Goal: Obtain resource: Download file/media

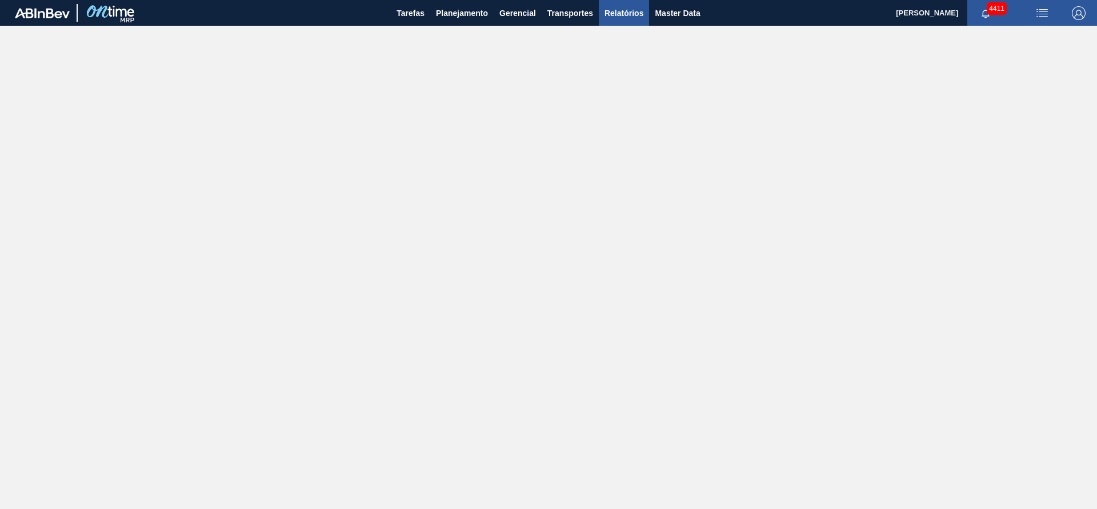
click at [626, 11] on span "Relatórios" at bounding box center [624, 13] width 39 height 14
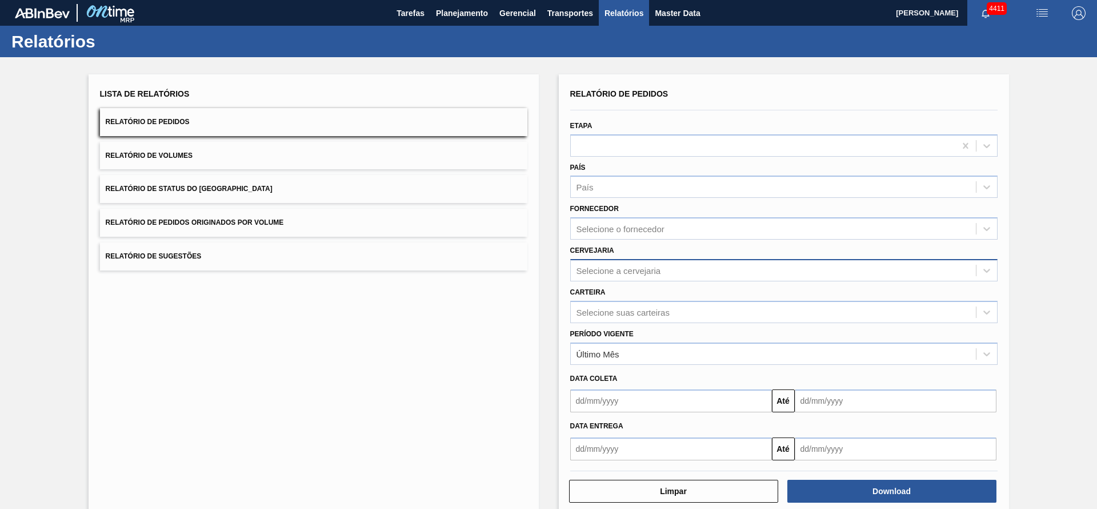
click at [673, 267] on div "Selecione a cervejaria" at bounding box center [773, 270] width 405 height 17
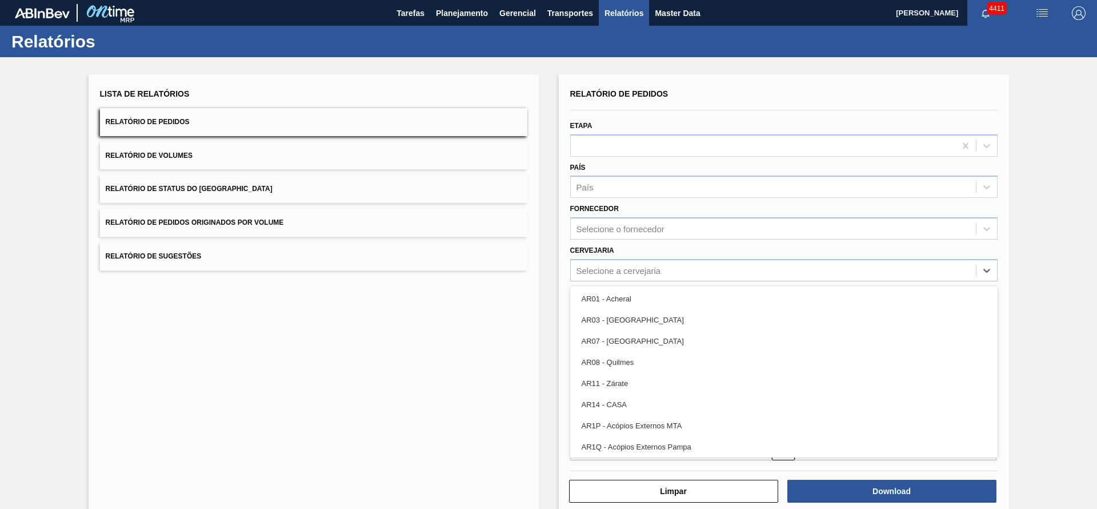
click at [392, 348] on div "Lista de Relatórios Relatório de Pedidos Relatório de Volumes Relatório de Stat…" at bounding box center [314, 294] width 450 height 441
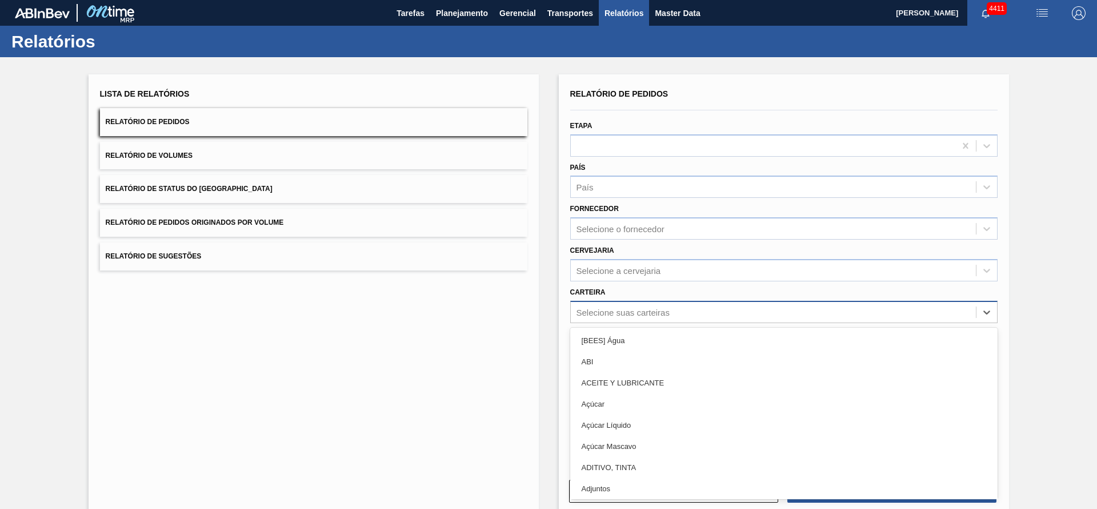
click at [671, 313] on div "Selecione suas carteiras" at bounding box center [773, 312] width 405 height 17
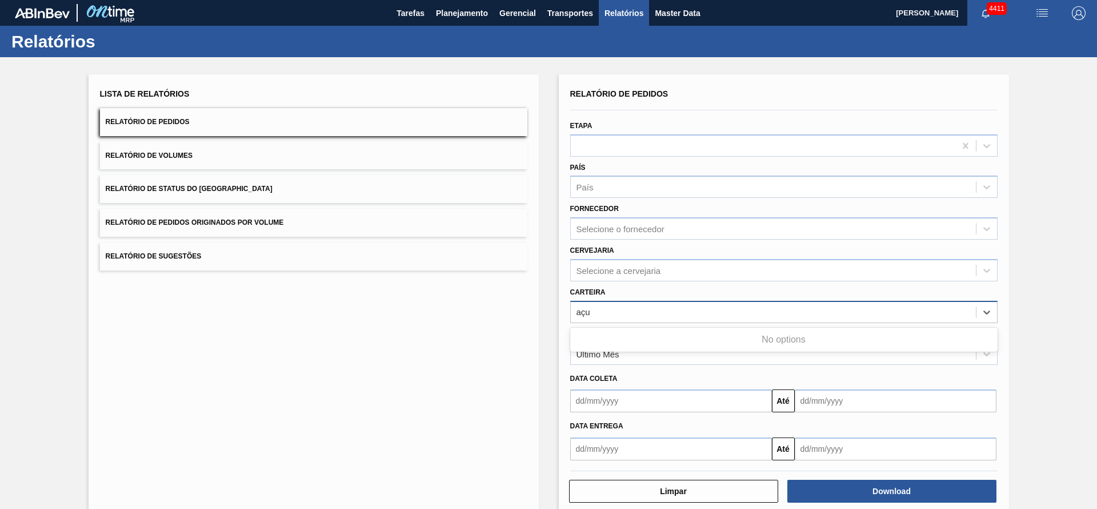
type input "aç"
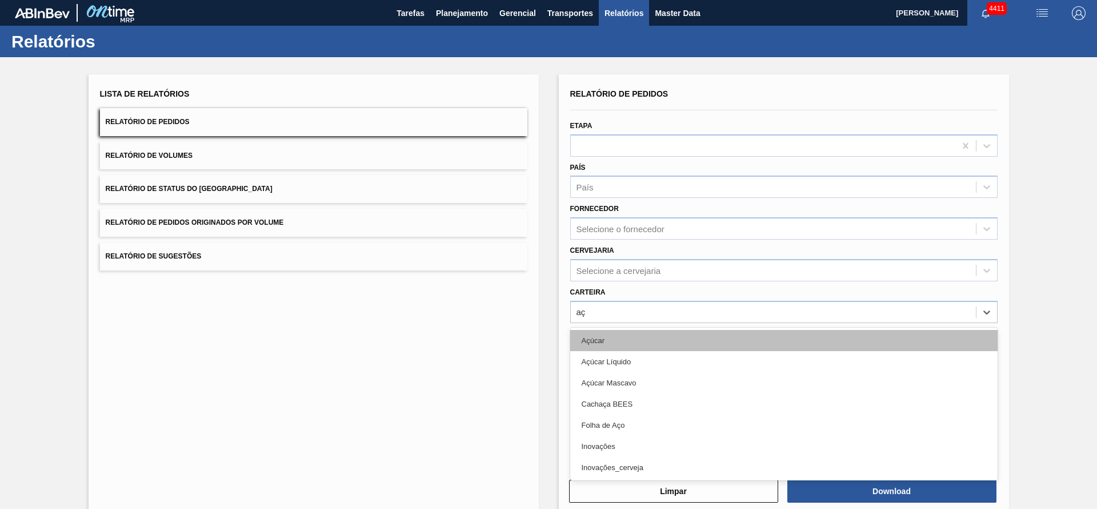
click at [621, 342] on div "Açúcar" at bounding box center [784, 340] width 428 height 21
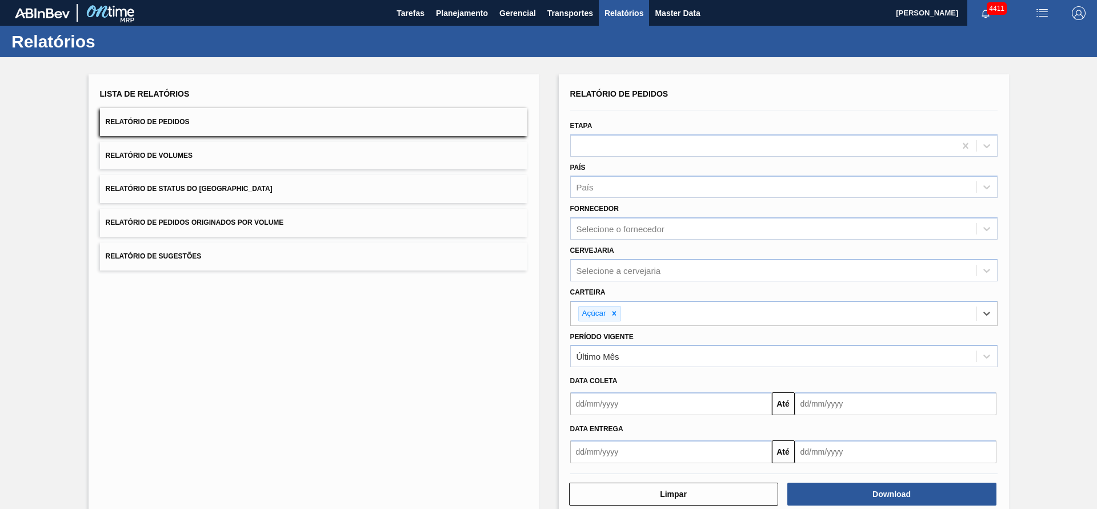
click at [614, 402] on input "text" at bounding box center [671, 403] width 202 height 23
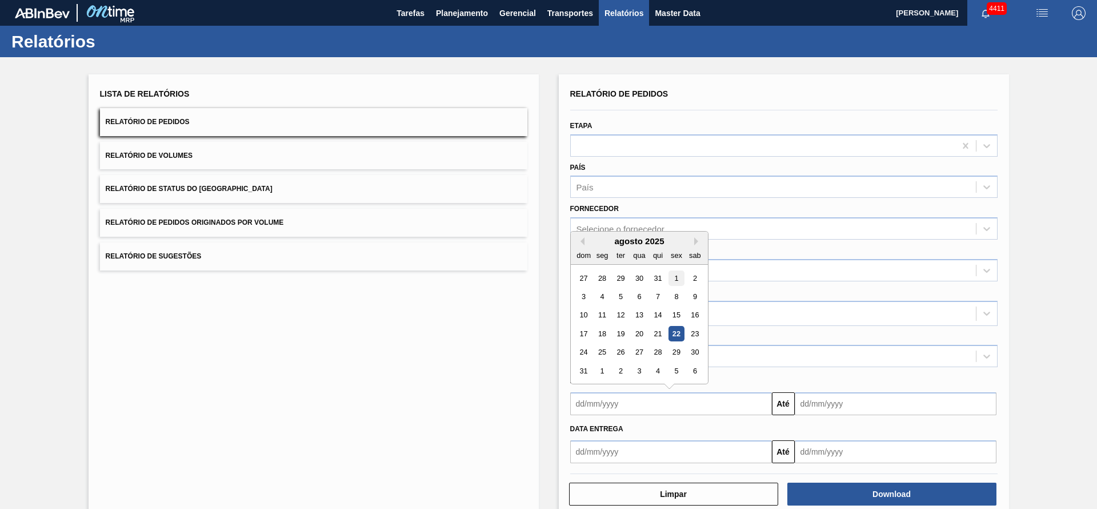
click at [680, 281] on div "1" at bounding box center [676, 277] width 15 height 15
type input "[DATE]"
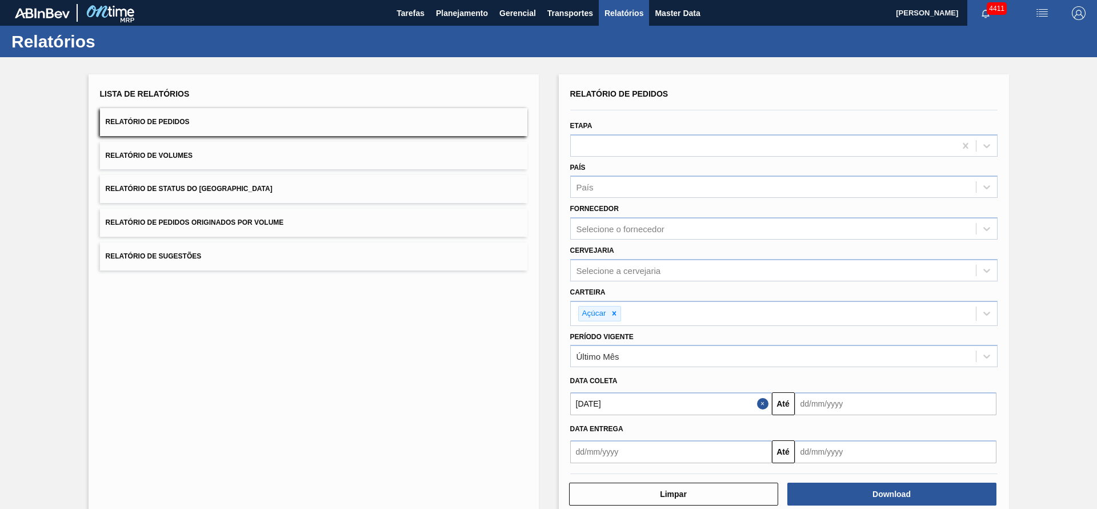
click at [852, 406] on input "text" at bounding box center [896, 403] width 202 height 23
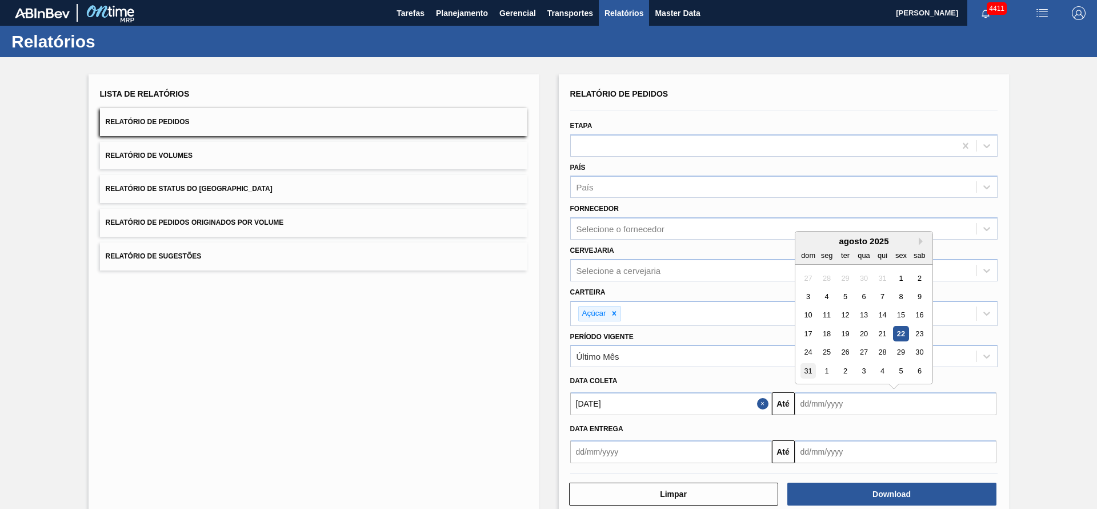
click at [807, 374] on div "31" at bounding box center [808, 370] width 15 height 15
type input "[DATE]"
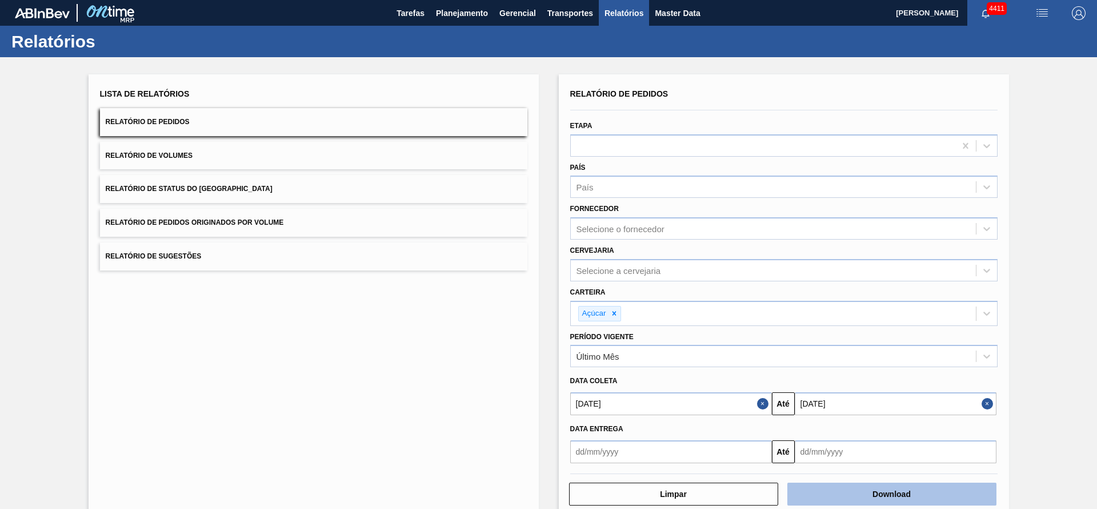
click at [857, 487] on button "Download" at bounding box center [892, 493] width 209 height 23
